Goal: Task Accomplishment & Management: Manage account settings

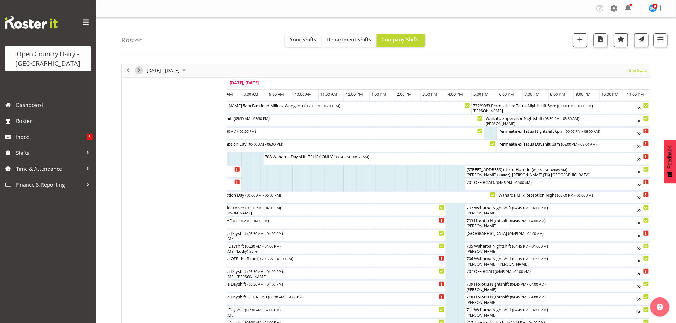
click at [136, 69] on span "Next" at bounding box center [139, 70] width 8 height 8
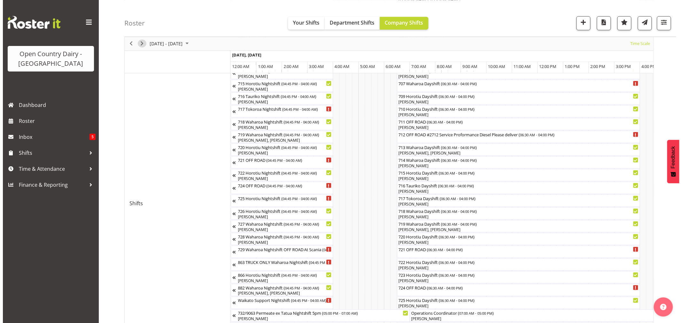
scroll to position [177, 0]
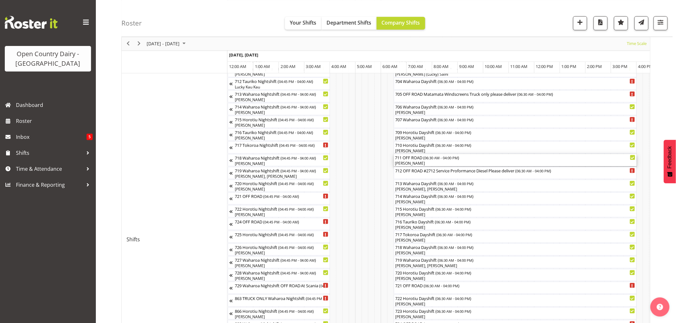
click at [423, 160] on div "711 OFF ROAD ( 06:30 AM - 04:00 PM )" at bounding box center [515, 157] width 240 height 6
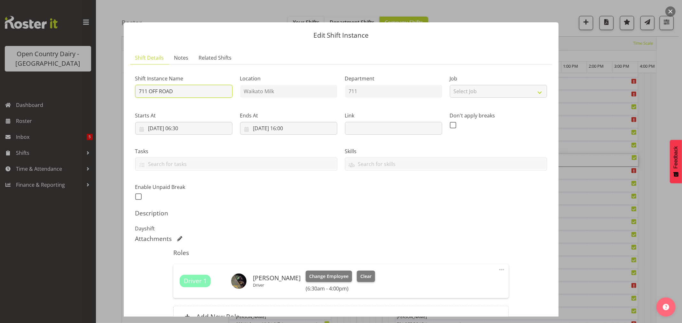
click at [175, 93] on input "711 OFF ROAD" at bounding box center [183, 91] width 97 height 13
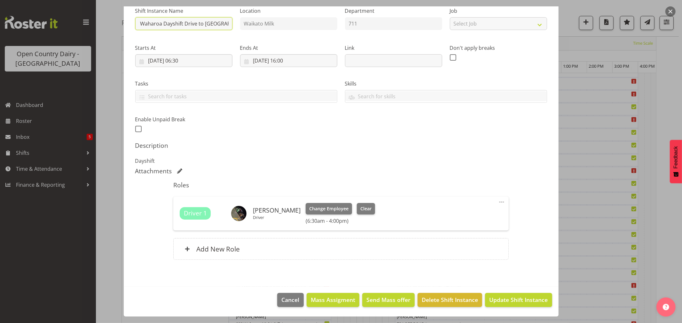
type input "711 Waharoa Dayshift Drive to Waharoa."
click at [499, 293] on footer "Cancel Mass Assigment Send Mass offer Delete Shift Instance Update Shift Instan…" at bounding box center [341, 302] width 435 height 30
click at [500, 296] on span "Update Shift Instance" at bounding box center [518, 300] width 58 height 8
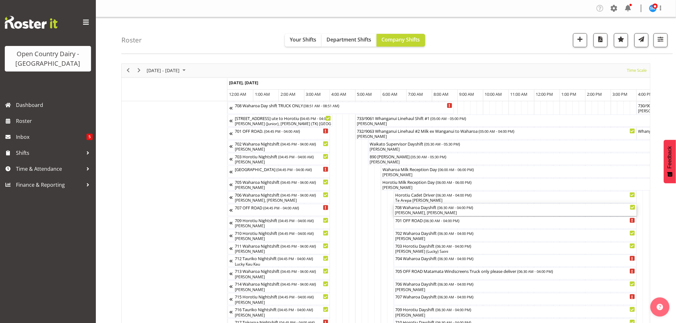
click at [412, 207] on div "708 Waharoa Dayshift ( 06:30 AM - 04:00 PM )" at bounding box center [515, 207] width 240 height 6
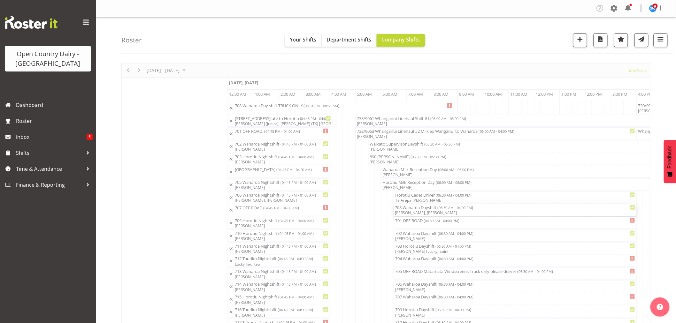
click at [414, 212] on div "Shift Instance Name 708 Waharoa Dayshift Location Waikato Milk Department Train…" at bounding box center [338, 213] width 432 height 296
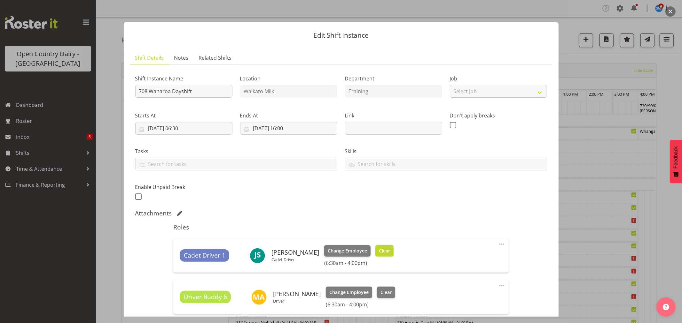
click at [380, 248] on span "Clear" at bounding box center [384, 251] width 11 height 7
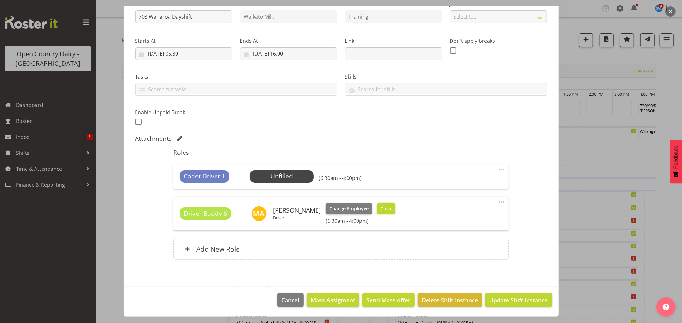
click at [380, 210] on span "Clear" at bounding box center [385, 208] width 11 height 7
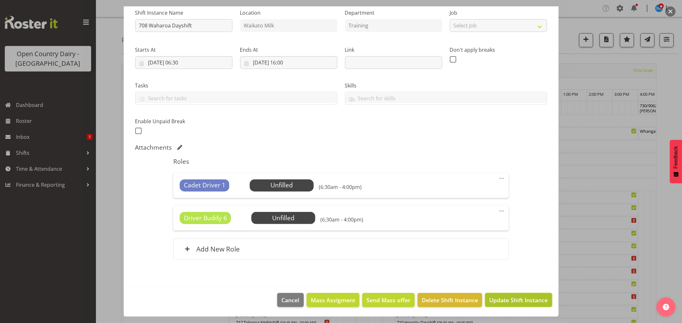
click at [520, 296] on span "Update Shift Instance" at bounding box center [518, 300] width 58 height 8
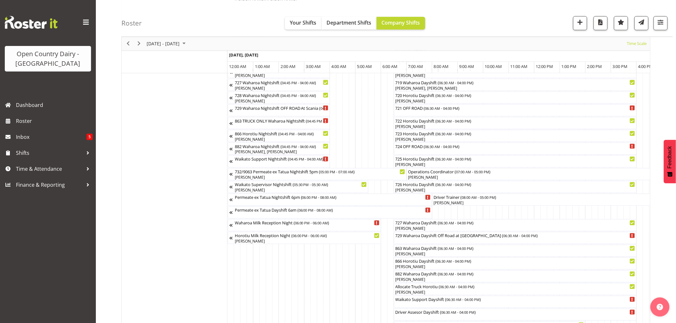
scroll to position [461, 0]
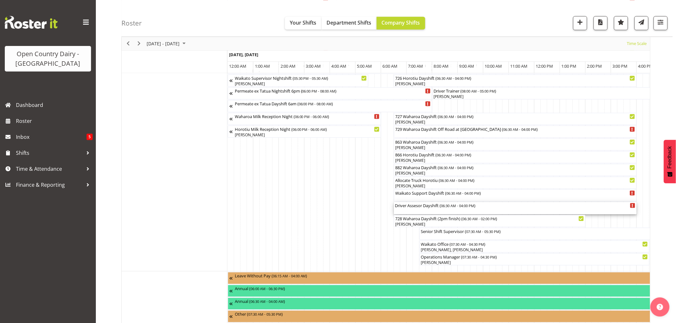
click at [418, 212] on div "Driver Assesor Dayshift ( 06:30 AM - 04:00 PM )" at bounding box center [515, 209] width 240 height 12
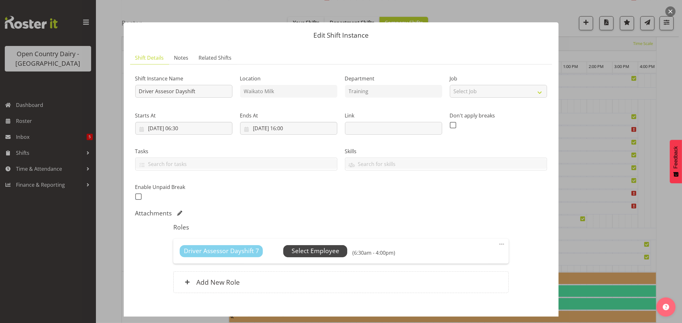
click at [318, 247] on span "Select Employee" at bounding box center [315, 251] width 48 height 9
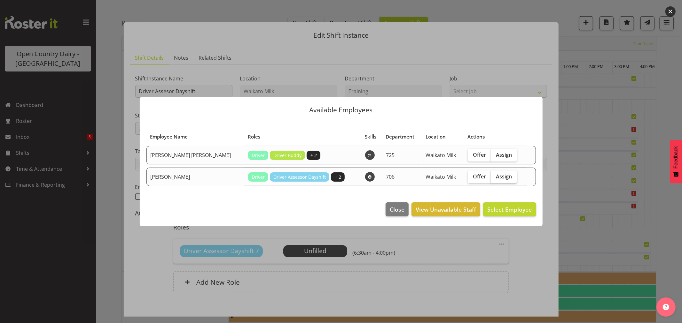
click at [491, 180] on label "Assign" at bounding box center [504, 177] width 26 height 13
click at [491, 179] on input "Assign" at bounding box center [493, 176] width 4 height 4
checkbox input "true"
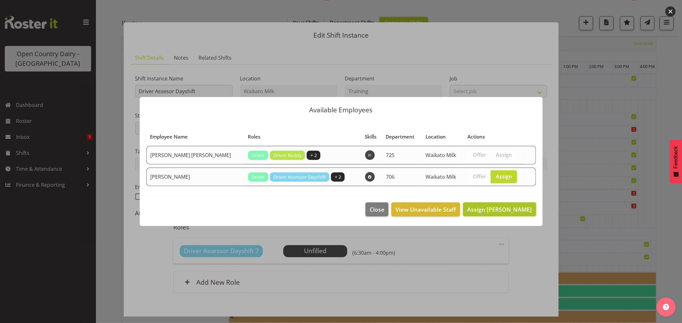
click at [507, 209] on span "Assign Mark Ansley" at bounding box center [499, 210] width 65 height 8
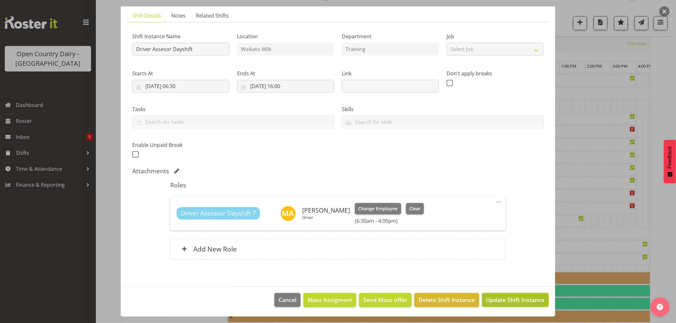
click at [520, 296] on span "Update Shift Instance" at bounding box center [515, 300] width 58 height 8
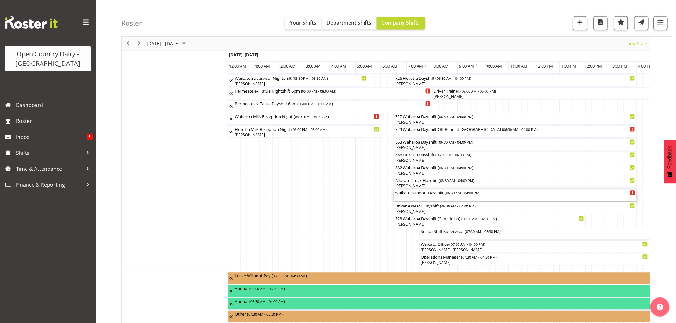
click at [408, 198] on div "Waikato Support Dayshift ( 06:30 AM - 04:00 PM )" at bounding box center [515, 196] width 240 height 12
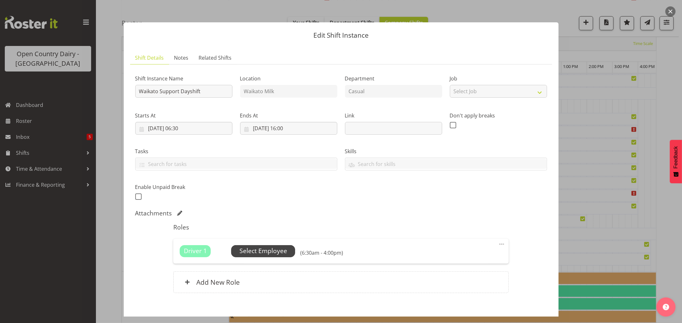
click at [276, 249] on span "Select Employee" at bounding box center [263, 251] width 48 height 9
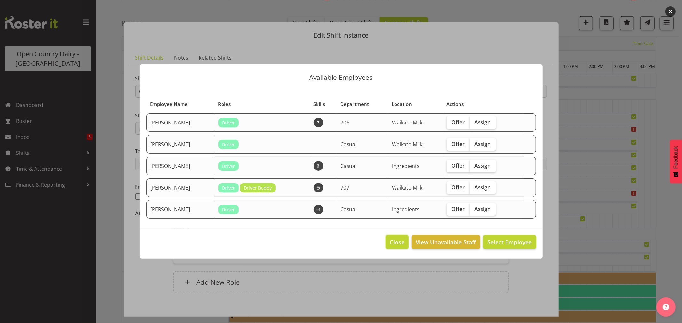
click at [401, 244] on span "Close" at bounding box center [397, 242] width 15 height 8
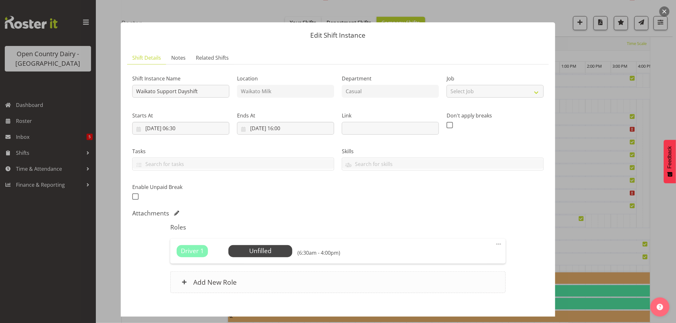
click at [212, 285] on h6 "Add New Role" at bounding box center [214, 282] width 43 height 8
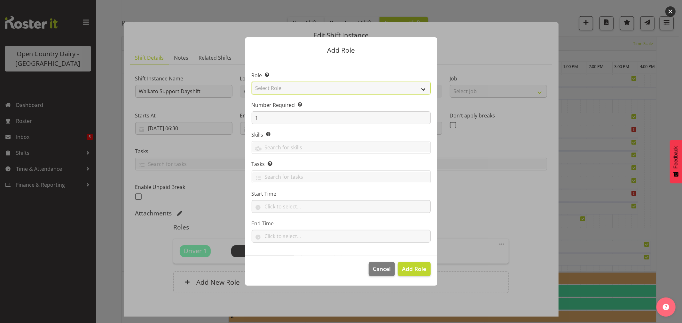
click at [288, 94] on select "Select Role Cadet Driver Crew Leader Driver Driver Buddy Driver Assessor Dayshi…" at bounding box center [341, 88] width 179 height 13
select select "1462"
click at [252, 82] on select "Select Role Cadet Driver Crew Leader Driver Driver Buddy Driver Assessor Dayshi…" at bounding box center [341, 88] width 179 height 13
click at [420, 266] on button "Add Role" at bounding box center [414, 269] width 33 height 14
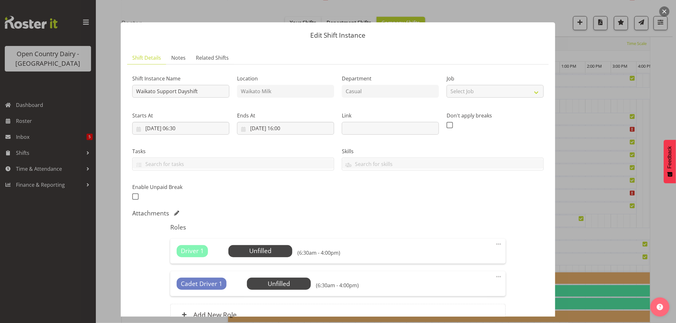
drag, startPoint x: 421, startPoint y: 266, endPoint x: 458, endPoint y: 258, distance: 38.0
click at [421, 266] on div "Roles Driver 1 Unfilled Select Employee (6:30am - 4:00pm) Edit Cover Role Delet…" at bounding box center [338, 277] width 343 height 114
click at [0, 0] on span "Select Employee" at bounding box center [0, 0] width 0 height 0
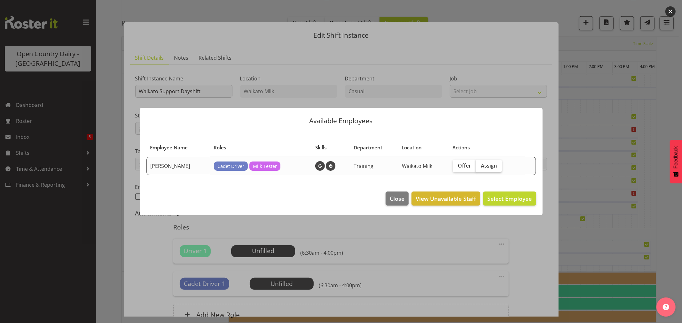
click at [486, 168] on span "Assign" at bounding box center [489, 166] width 16 height 6
click at [480, 168] on input "Assign" at bounding box center [478, 166] width 4 height 4
checkbox input "true"
click at [515, 200] on span "Assign Jesse Simpson" at bounding box center [499, 199] width 65 height 8
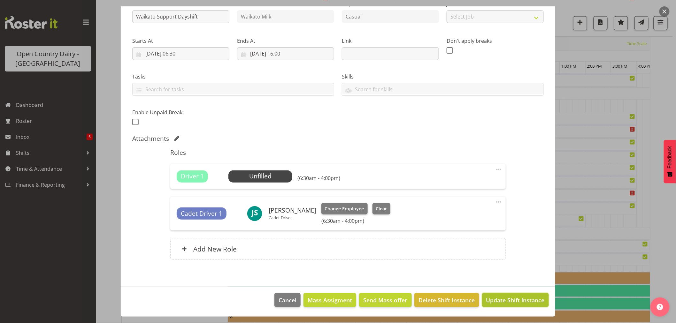
click at [530, 302] on span "Update Shift Instance" at bounding box center [515, 300] width 58 height 8
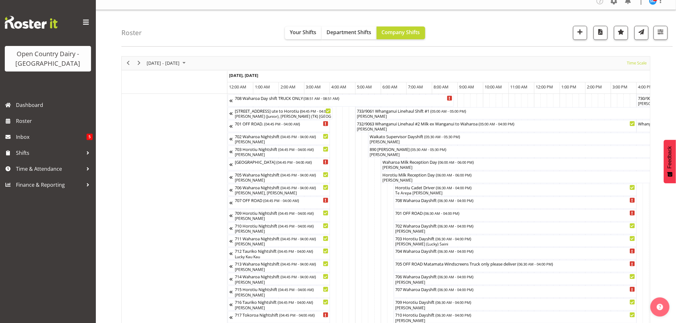
scroll to position [0, 0]
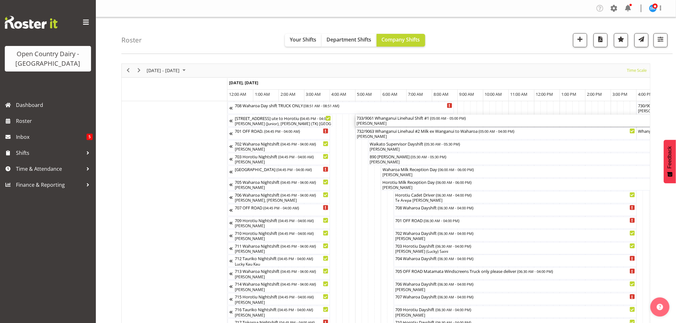
click at [384, 119] on div "733/9061 Whanganui Linehaul Shift #1 ( 05:00 AM - 05:00 PM )" at bounding box center [509, 118] width 304 height 6
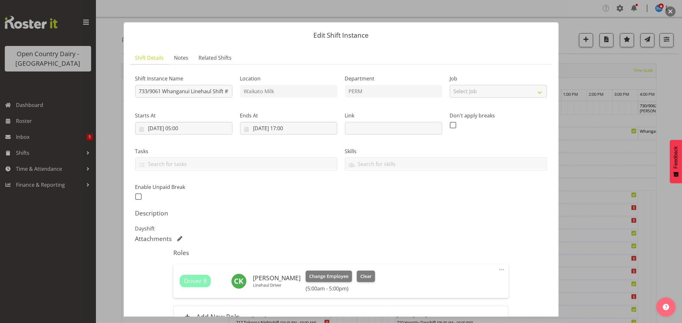
click at [673, 10] on button "button" at bounding box center [670, 11] width 10 height 10
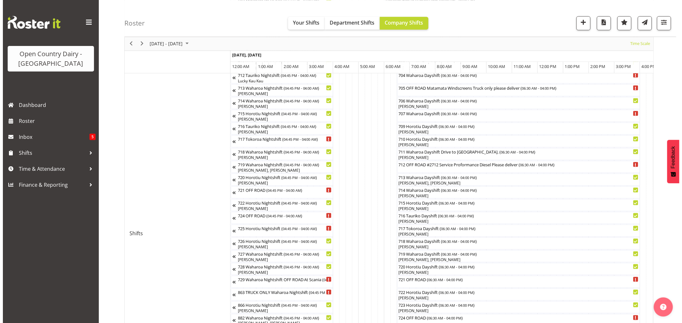
scroll to position [86, 0]
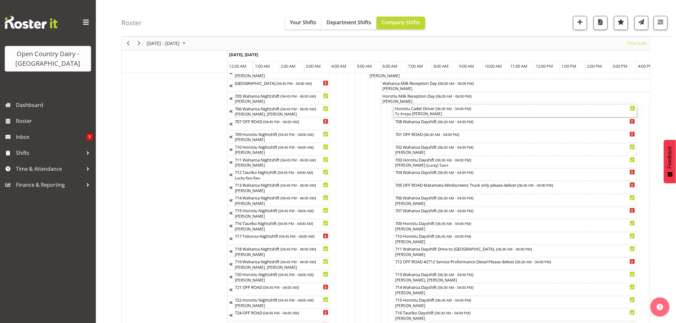
click at [411, 112] on div "Te Arepa [PERSON_NAME]" at bounding box center [515, 114] width 240 height 6
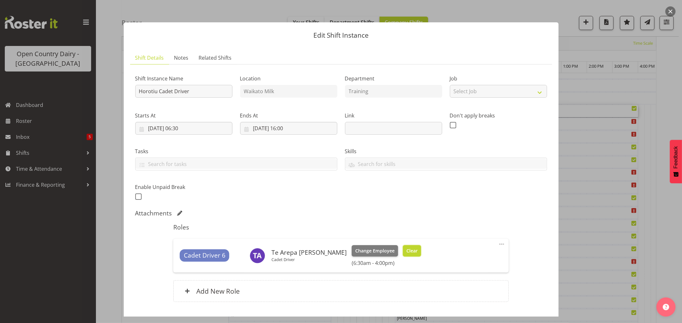
click at [406, 248] on span "Clear" at bounding box center [411, 251] width 11 height 7
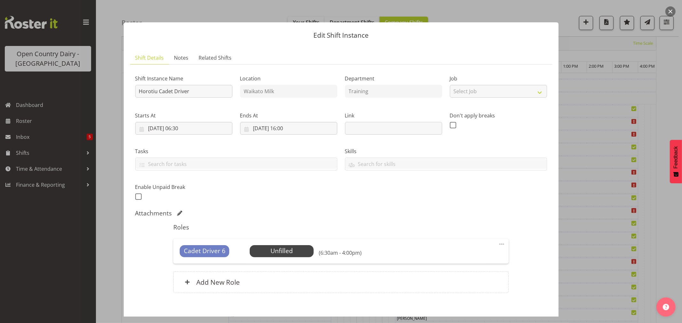
scroll to position [33, 0]
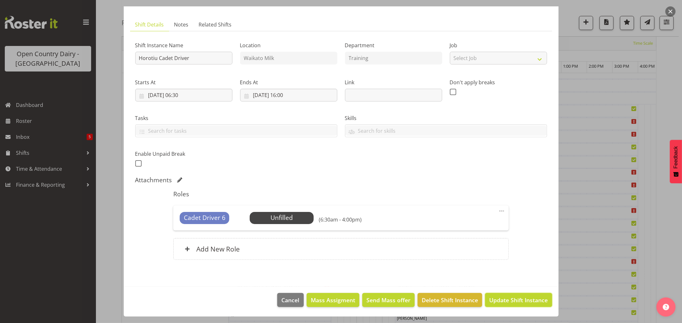
click at [489, 300] on span "Update Shift Instance" at bounding box center [518, 300] width 58 height 8
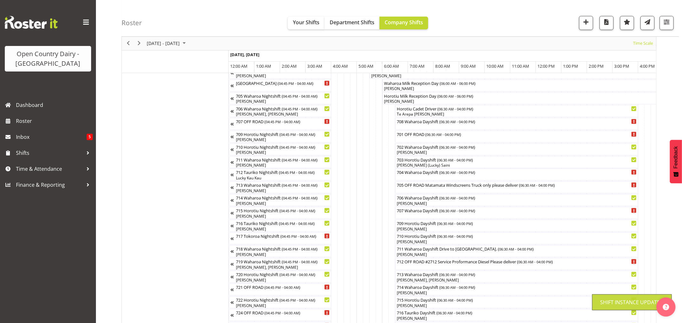
scroll to position [0, 0]
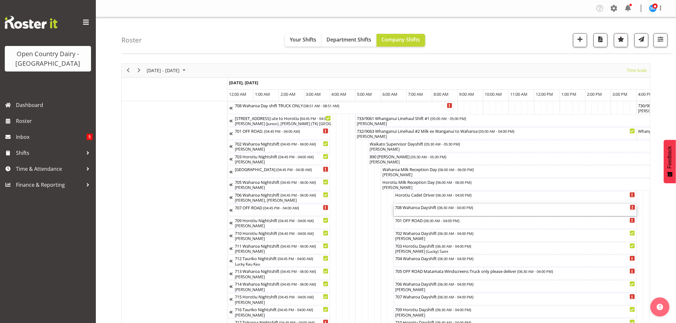
click at [414, 210] on div "708 Waharoa Dayshift ( 06:30 AM - 04:00 PM )" at bounding box center [515, 207] width 240 height 6
click at [0, 0] on div at bounding box center [0, 0] width 0 height 0
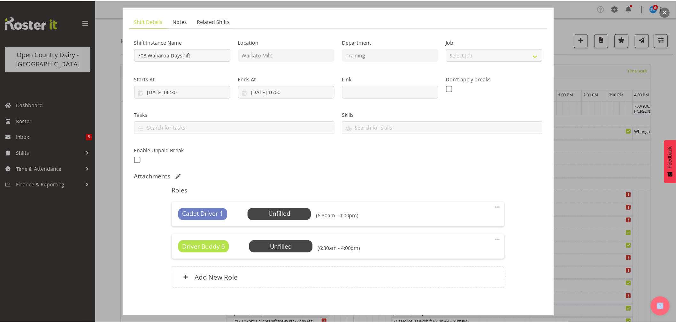
scroll to position [66, 0]
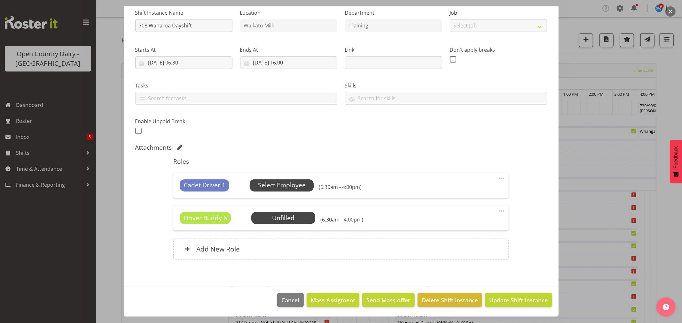
click at [298, 189] on span "Select Employee" at bounding box center [282, 185] width 48 height 9
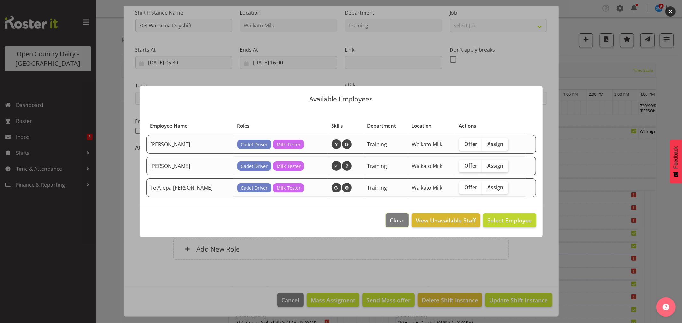
drag, startPoint x: 398, startPoint y: 221, endPoint x: 393, endPoint y: 250, distance: 29.1
click at [388, 254] on div "Available Employees Employee Name Roles Skills Department Location Actions Kimb…" at bounding box center [341, 161] width 682 height 323
click at [488, 185] on span "Assign" at bounding box center [495, 187] width 16 height 6
click at [486, 185] on input "Assign" at bounding box center [484, 187] width 4 height 4
checkbox input "true"
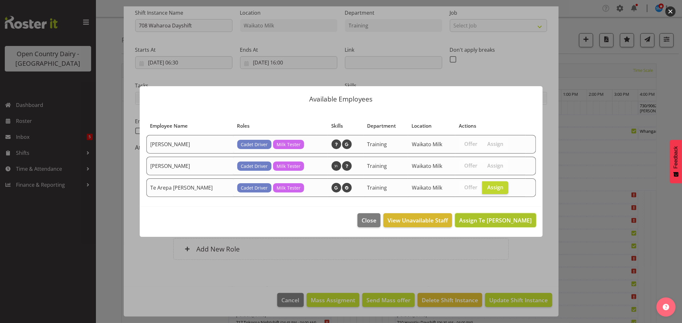
click at [508, 227] on button "Assign Te Arepa Wano" at bounding box center [495, 220] width 81 height 14
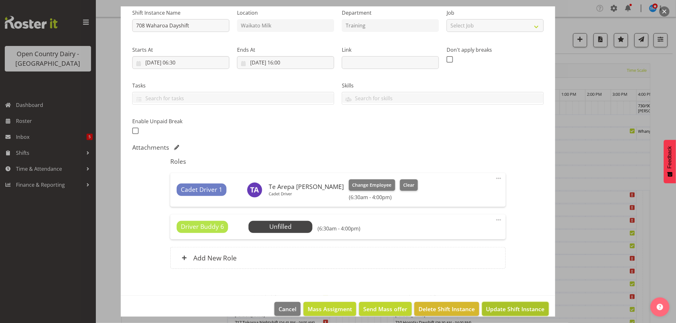
click at [496, 308] on span "Update Shift Instance" at bounding box center [515, 309] width 58 height 8
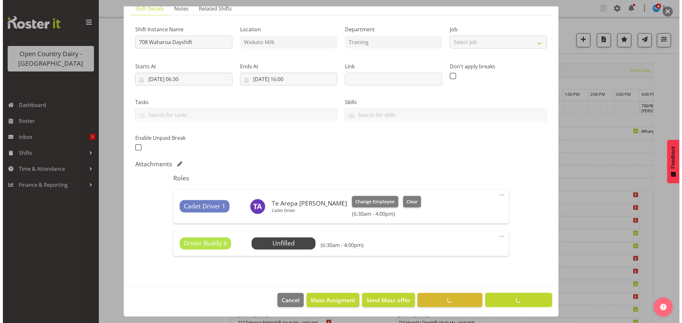
scroll to position [49, 0]
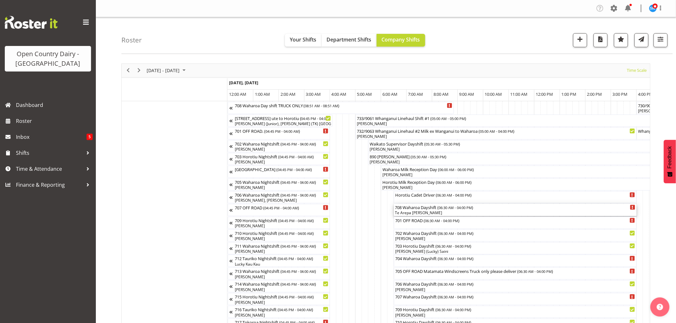
click at [431, 211] on div "Te Arepa [PERSON_NAME]" at bounding box center [515, 213] width 240 height 6
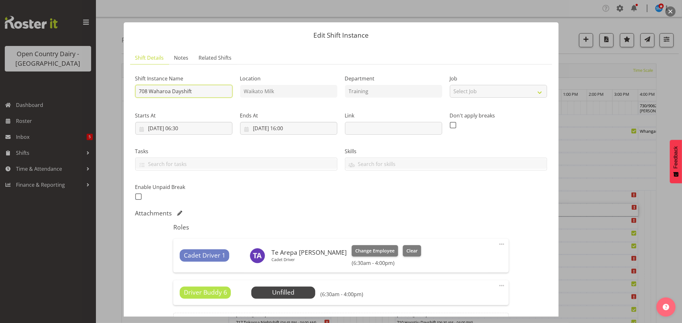
drag, startPoint x: 192, startPoint y: 91, endPoint x: 204, endPoint y: 92, distance: 12.1
click at [192, 91] on input "708 Waharoa Dayshift" at bounding box center [183, 91] width 97 height 13
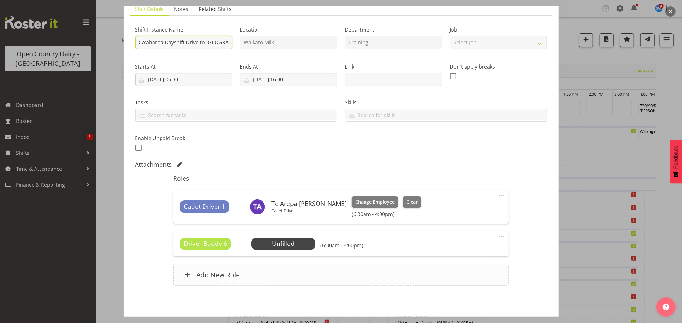
scroll to position [75, 0]
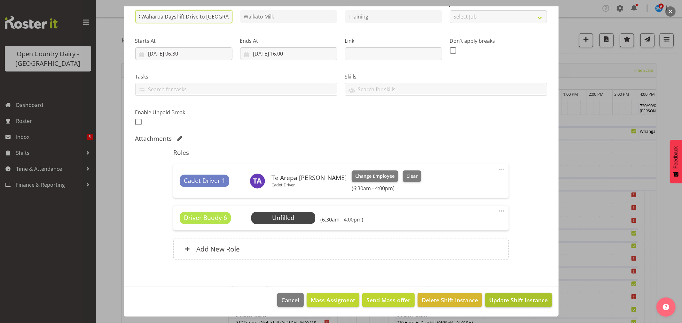
type input "708 Waharoa Dayshift Drive to Waharoa"
click at [494, 300] on span "Update Shift Instance" at bounding box center [518, 300] width 58 height 8
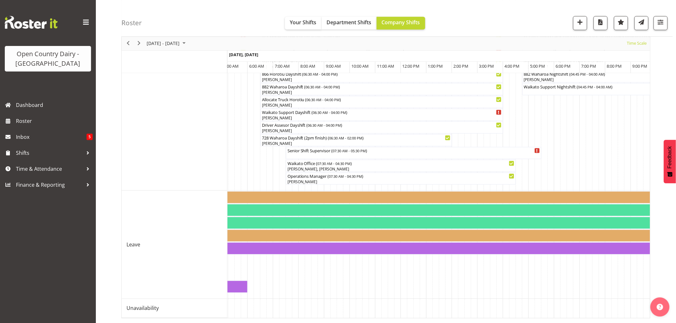
scroll to position [0, 0]
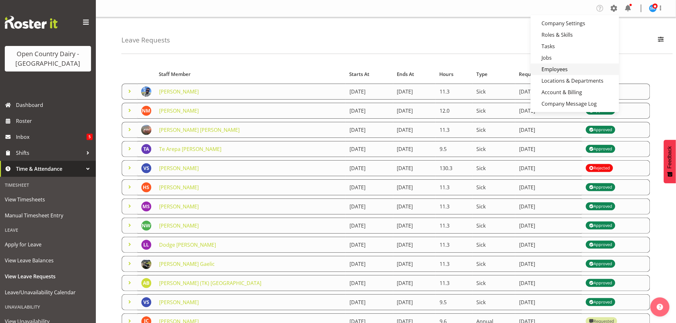
click at [563, 66] on link "Employees" at bounding box center [575, 70] width 89 height 12
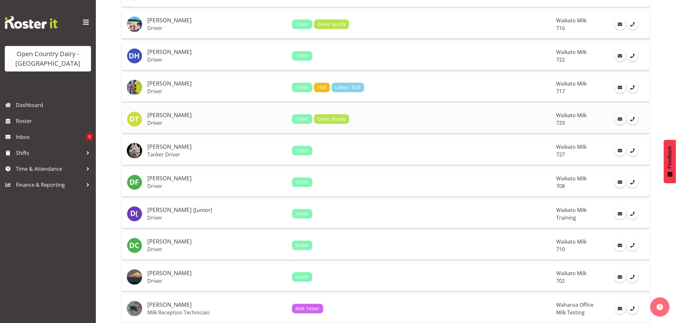
scroll to position [1030, 0]
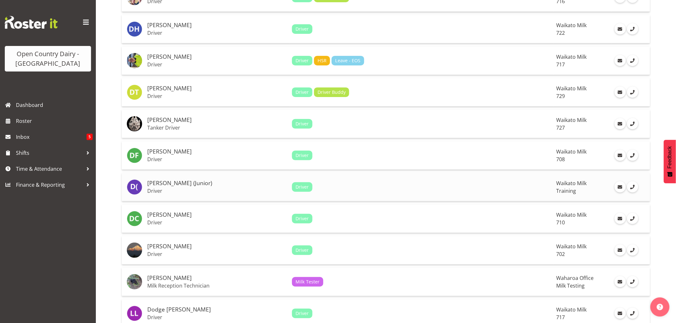
click at [163, 186] on h5 "[PERSON_NAME] (Junior)" at bounding box center [217, 183] width 140 height 6
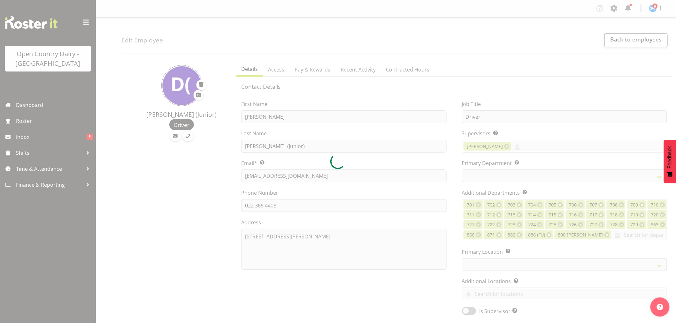
select select
select select "1054"
select select "763"
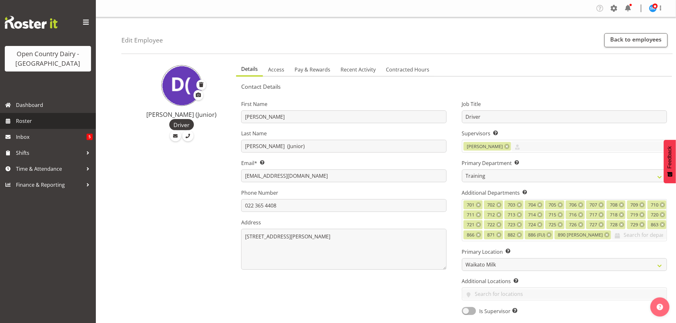
click at [18, 119] on span "Roster" at bounding box center [54, 121] width 77 height 10
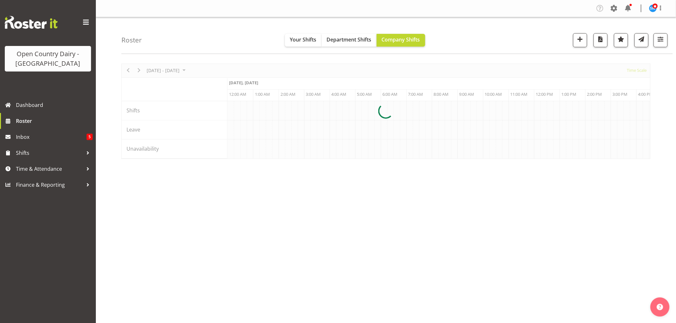
scroll to position [0, 3682]
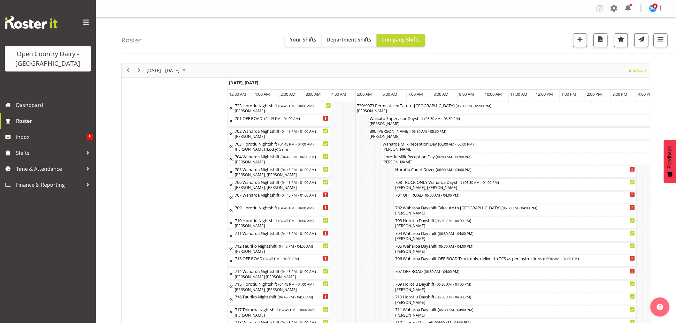
scroll to position [0, 3682]
